Goal: Find specific page/section: Find specific page/section

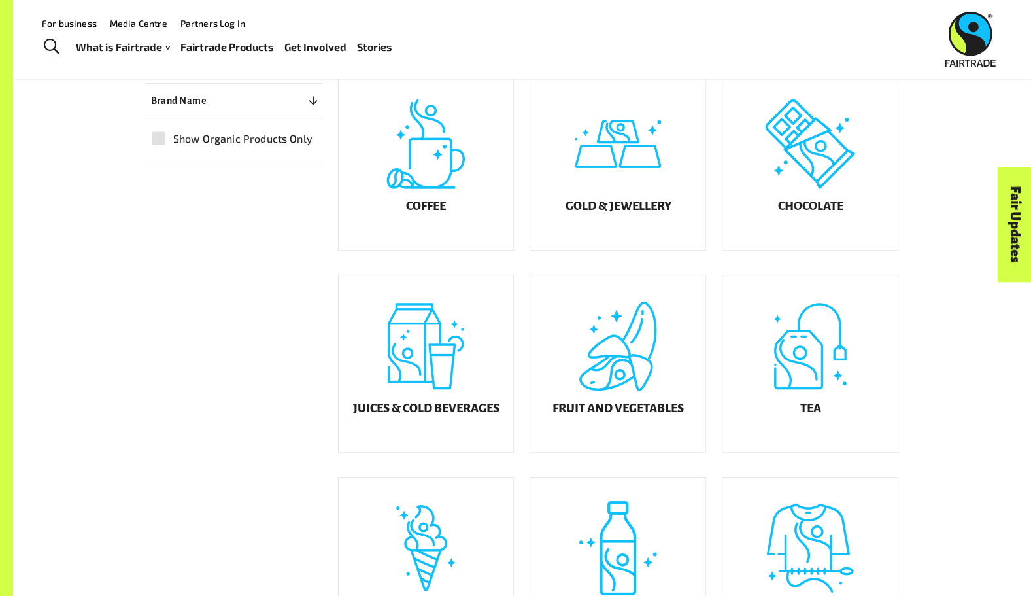
scroll to position [362, 0]
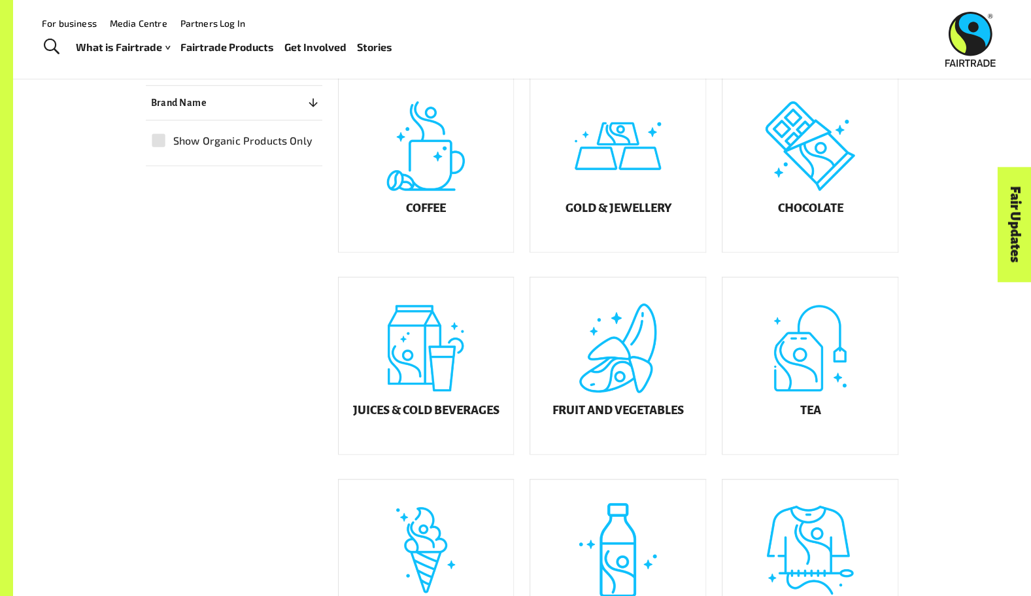
click at [821, 175] on div "Chocolate" at bounding box center [810, 163] width 175 height 177
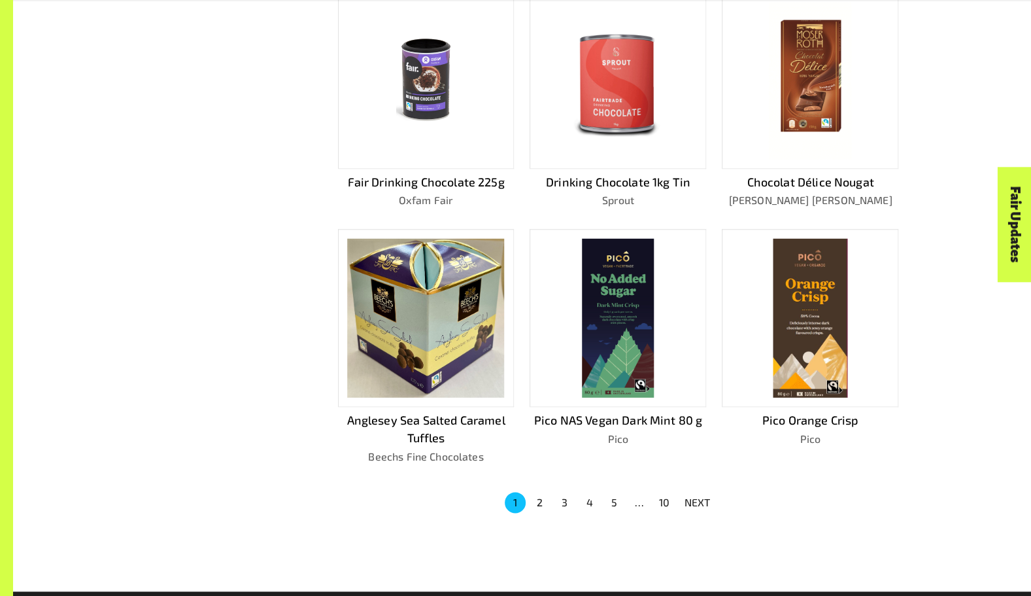
scroll to position [703, 0]
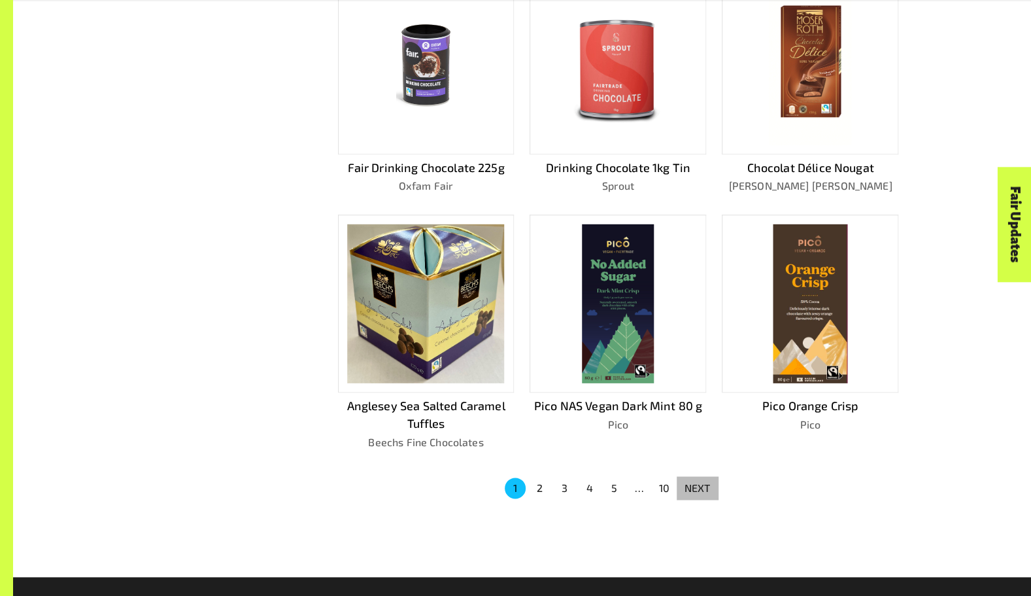
click at [698, 481] on p "NEXT" at bounding box center [698, 488] width 26 height 16
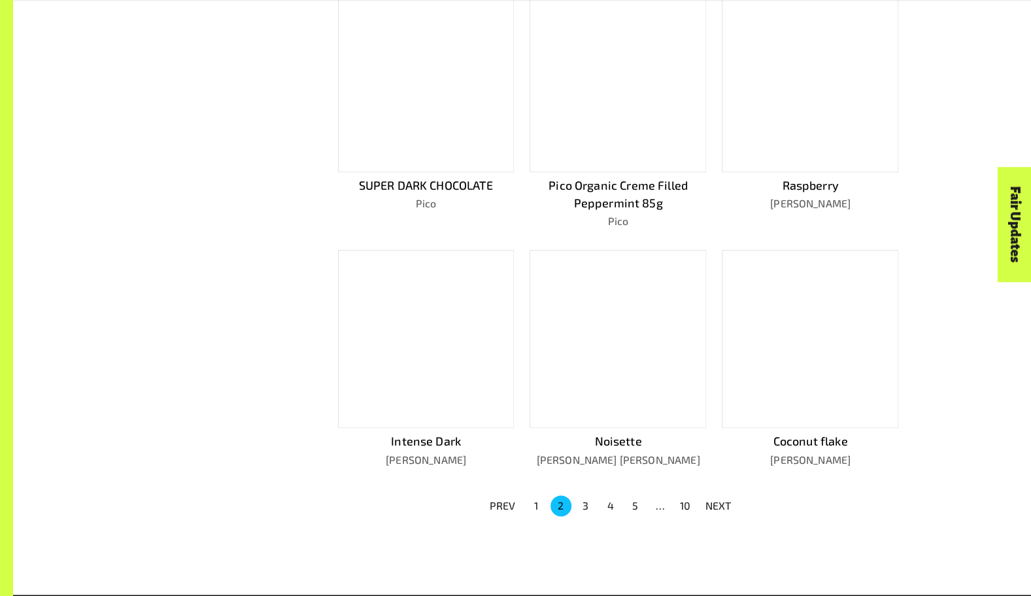
scroll to position [721, 0]
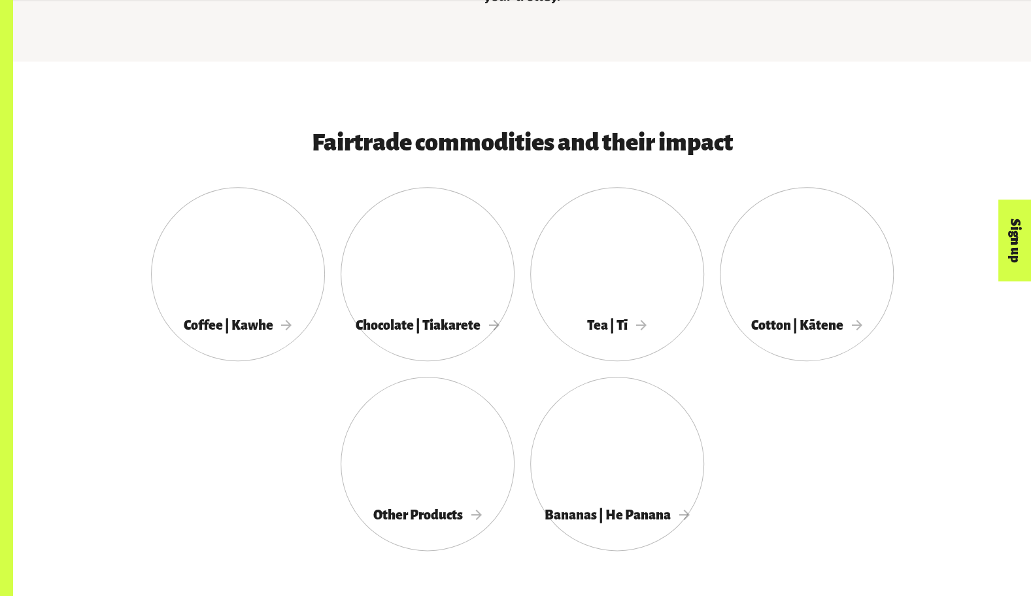
scroll to position [732, 0]
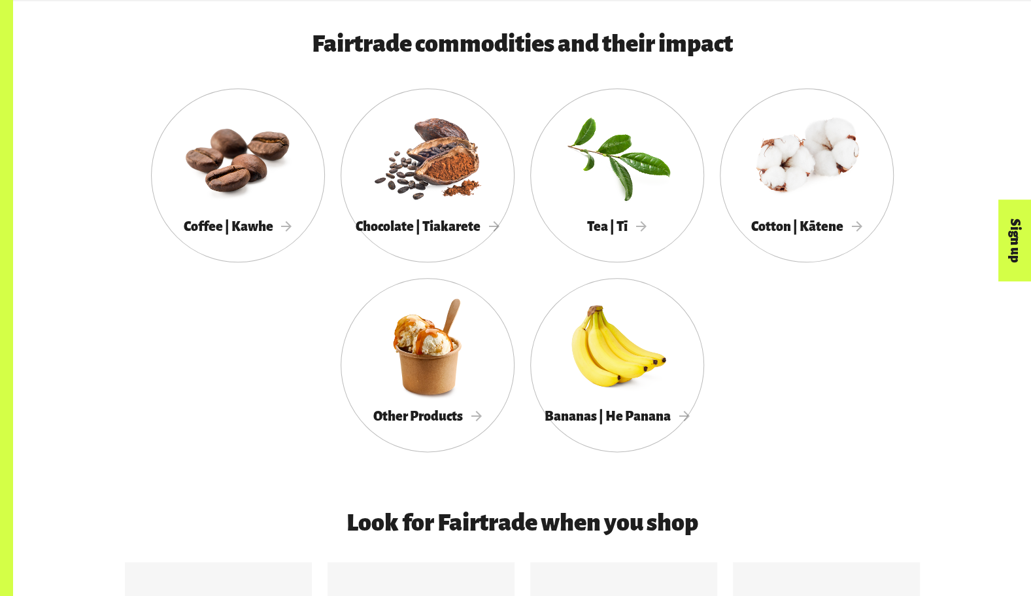
click at [434, 175] on div at bounding box center [428, 156] width 174 height 113
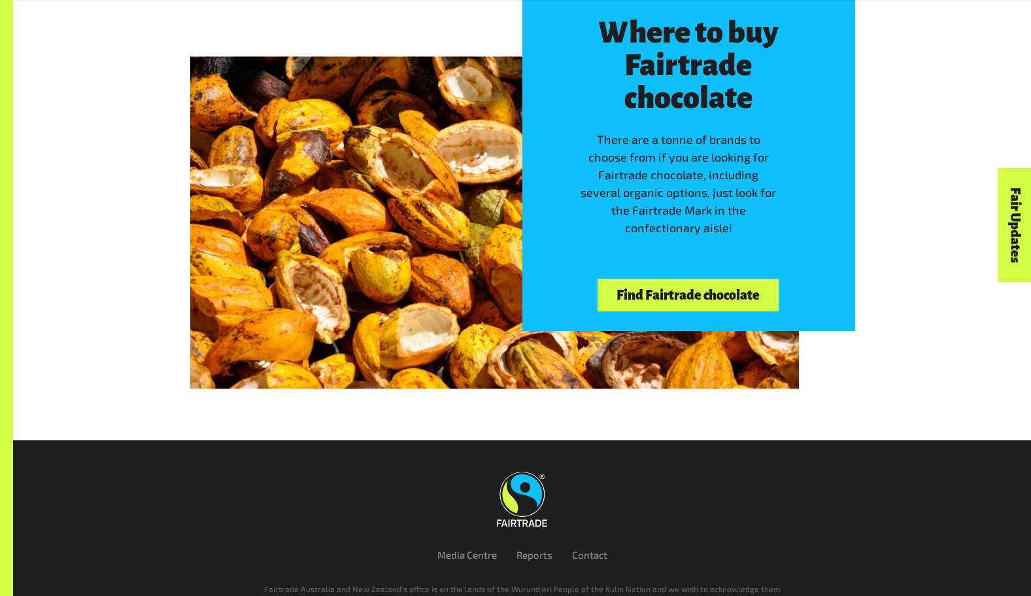
scroll to position [3076, 0]
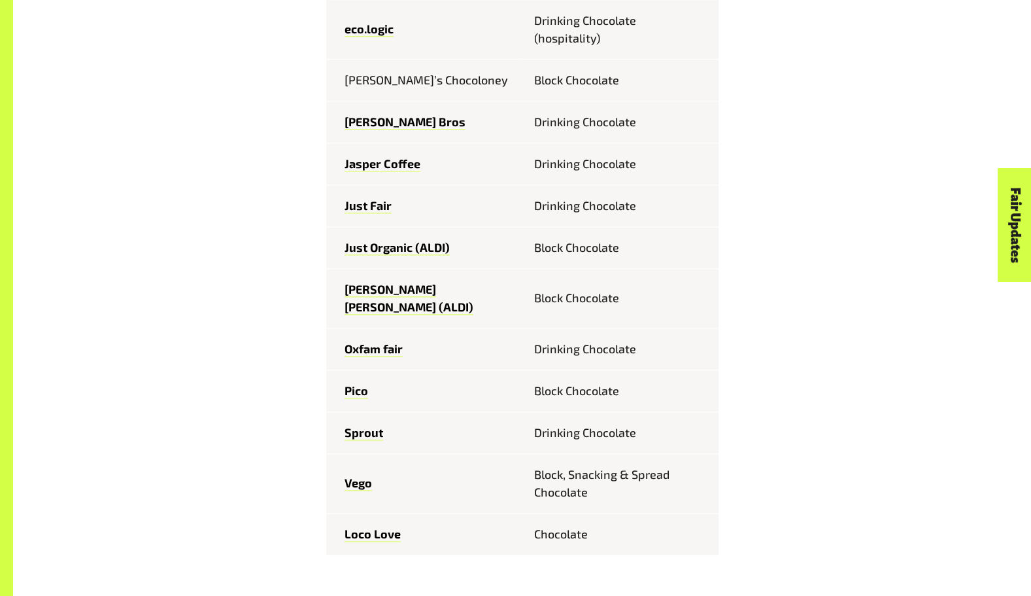
scroll to position [890, 0]
